Goal: Book appointment/travel/reservation

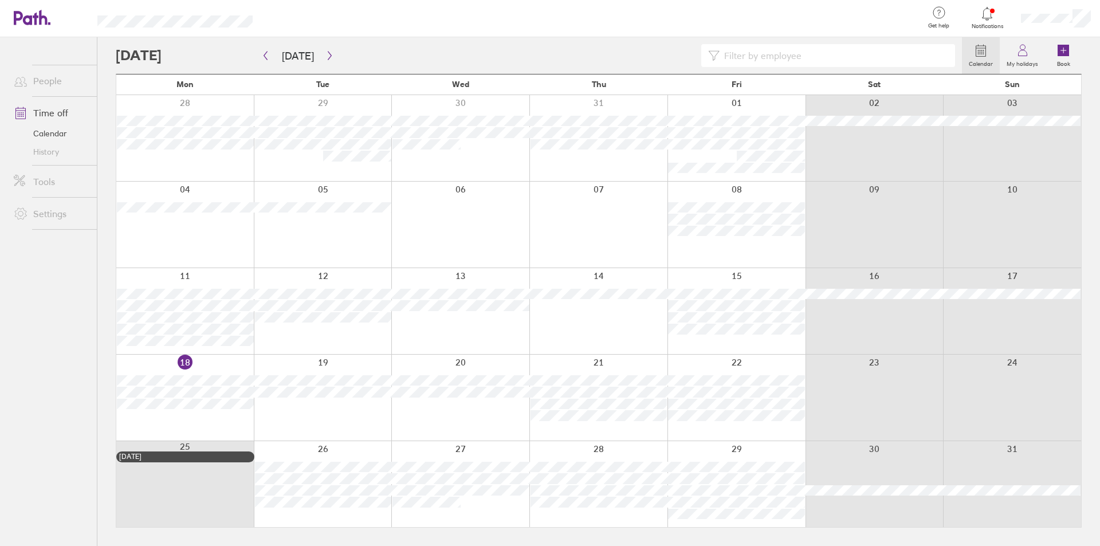
click at [700, 435] on div at bounding box center [736, 398] width 138 height 86
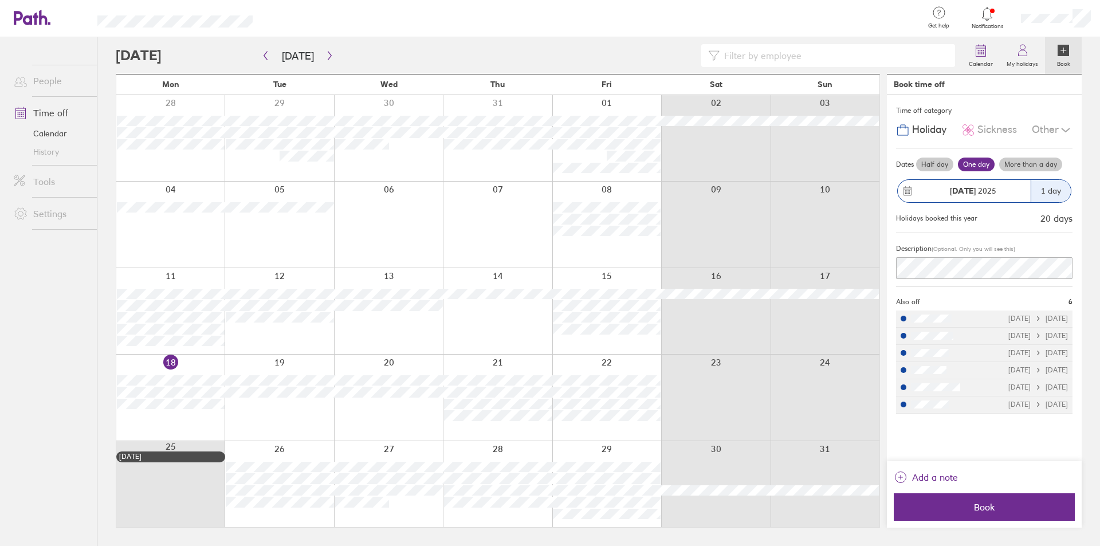
click at [1093, 111] on div "Calendar My holidays Book [DATE] [DATE] Mon Tue Wed Thu Fri Sat Sun 28 29 30 31…" at bounding box center [598, 291] width 1003 height 509
click at [327, 57] on icon "button" at bounding box center [329, 55] width 9 height 9
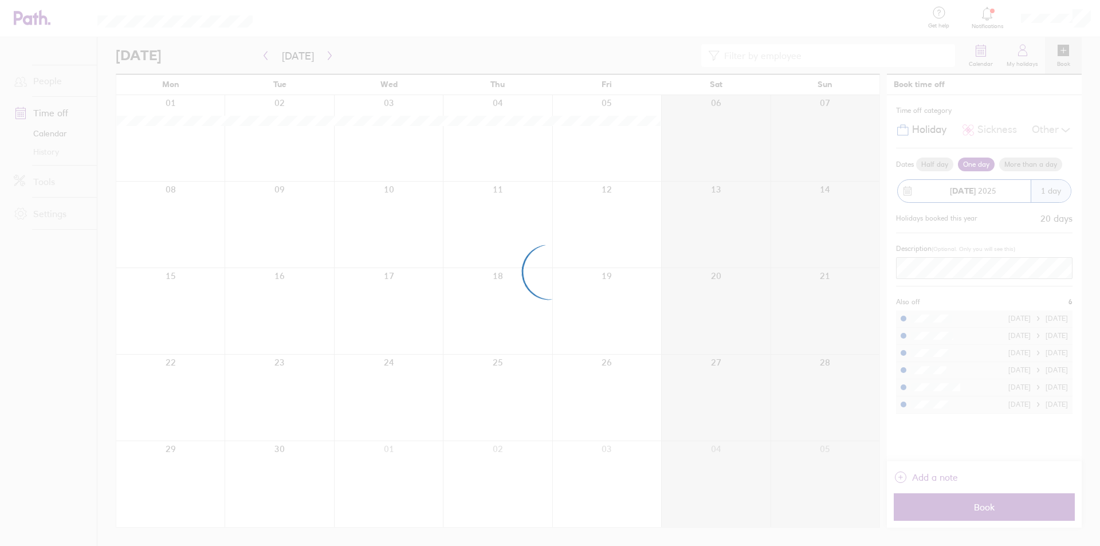
click at [261, 60] on div at bounding box center [550, 273] width 1100 height 546
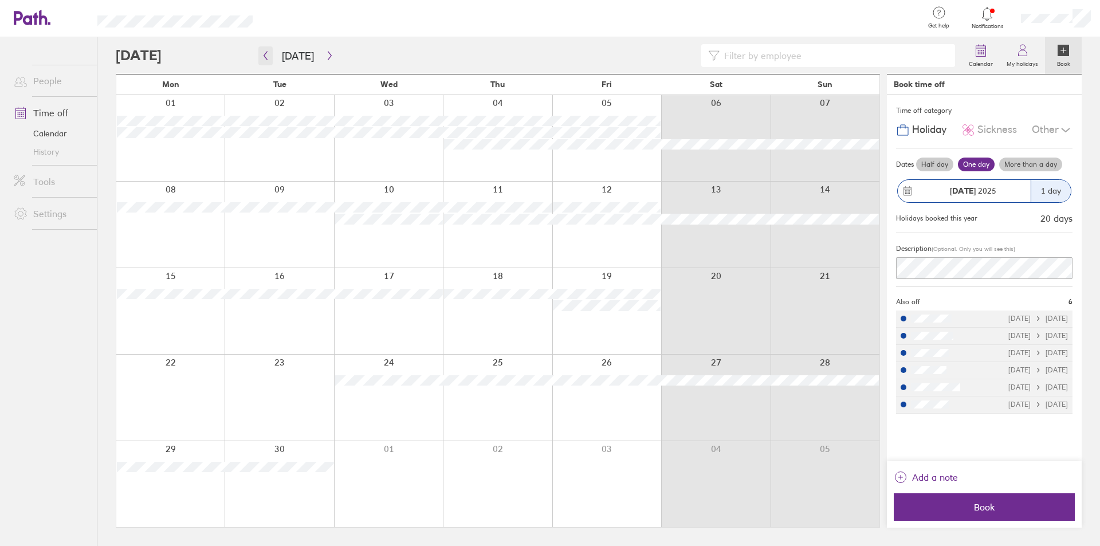
click at [267, 62] on button "button" at bounding box center [265, 55] width 14 height 19
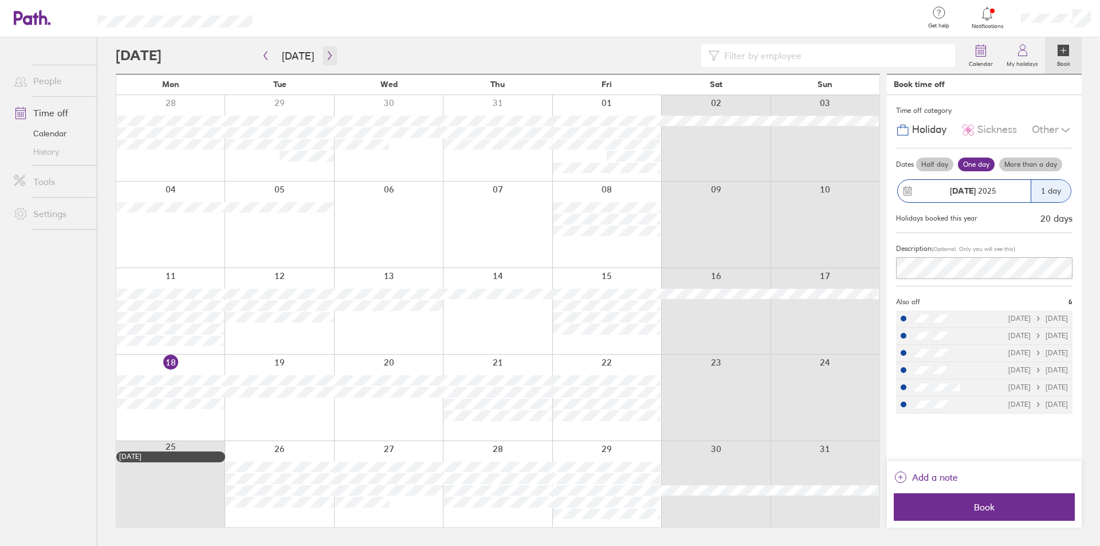
click at [331, 60] on button "button" at bounding box center [330, 55] width 14 height 19
